Goal: Task Accomplishment & Management: Use online tool/utility

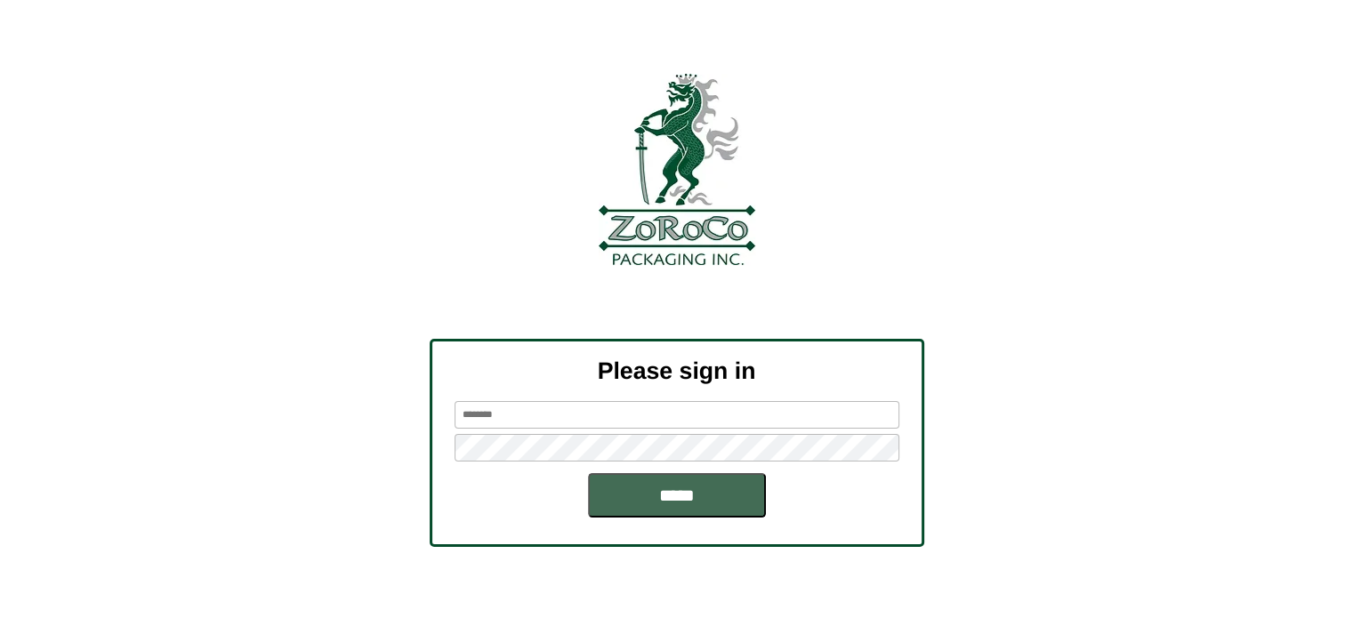
type input "********"
click at [674, 490] on input "*****" at bounding box center [677, 495] width 178 height 44
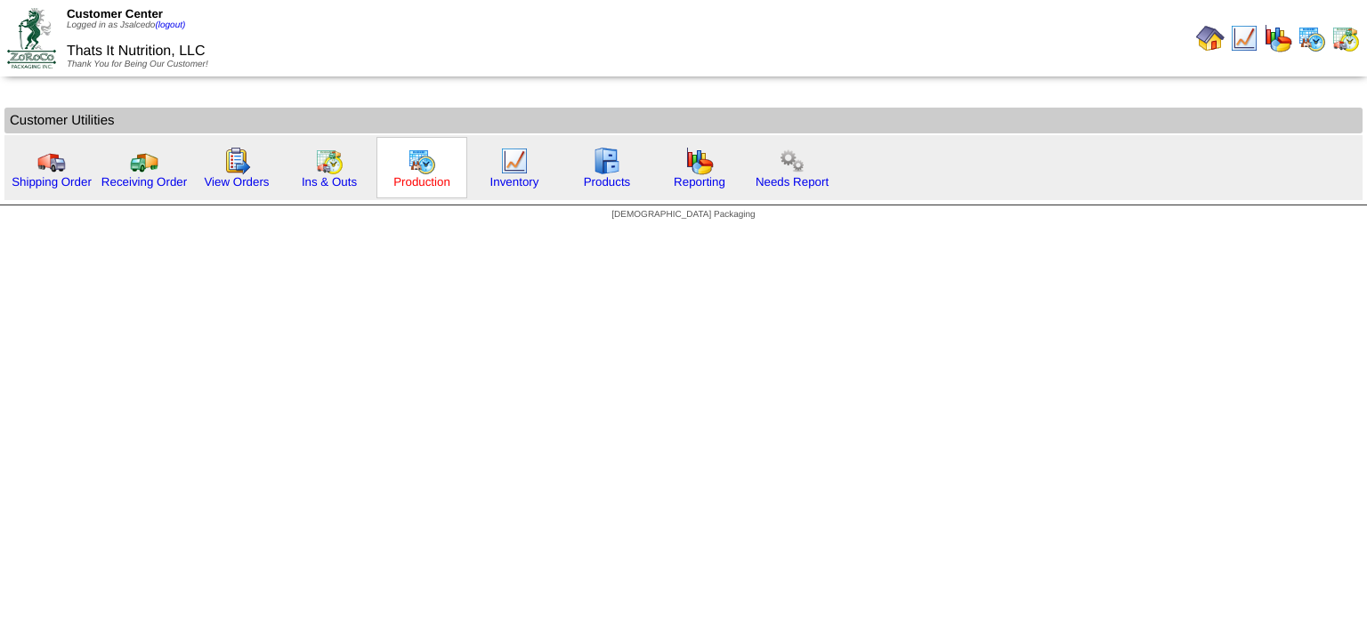
click at [424, 175] on link "Production" at bounding box center [421, 181] width 57 height 13
